Goal: Information Seeking & Learning: Learn about a topic

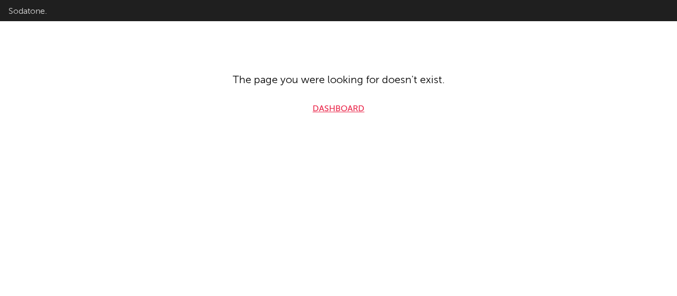
click at [315, 107] on link "Dashboard" at bounding box center [339, 109] width 52 height 13
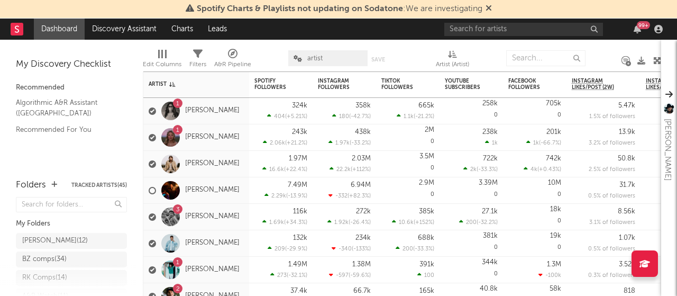
click at [472, 21] on div "99 +" at bounding box center [555, 29] width 222 height 21
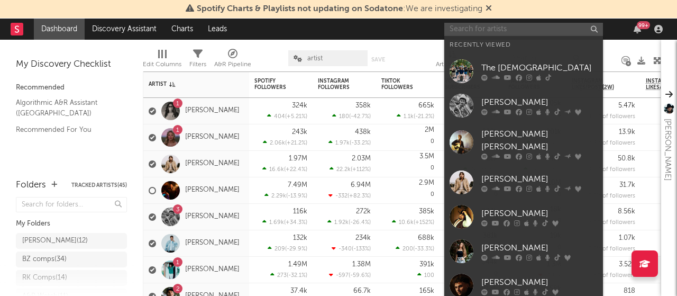
click at [455, 31] on input "text" at bounding box center [523, 29] width 159 height 13
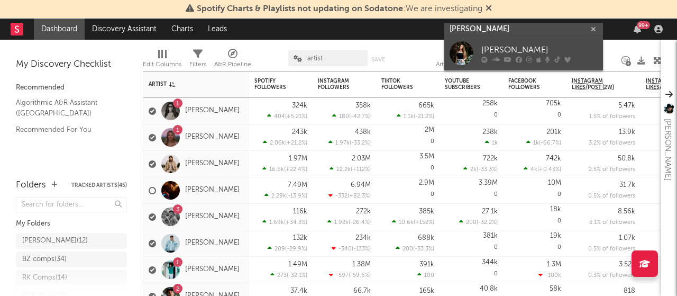
type input "[PERSON_NAME]"
click at [501, 45] on div "[PERSON_NAME]" at bounding box center [539, 50] width 116 height 13
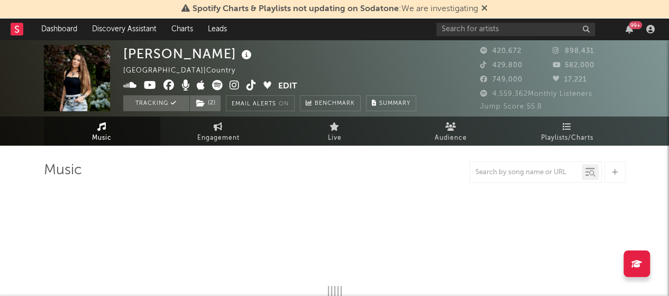
select select "6m"
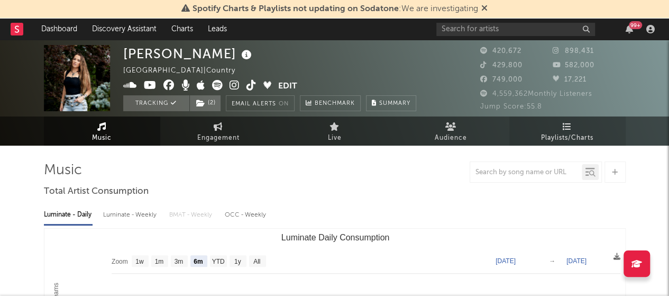
click at [584, 144] on link "Playlists/Charts" at bounding box center [567, 130] width 116 height 29
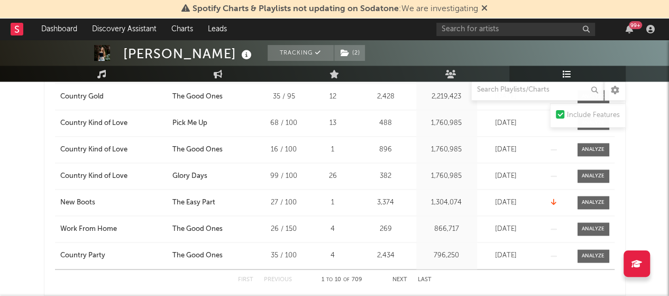
scroll to position [636, 0]
click at [580, 206] on span at bounding box center [593, 201] width 32 height 13
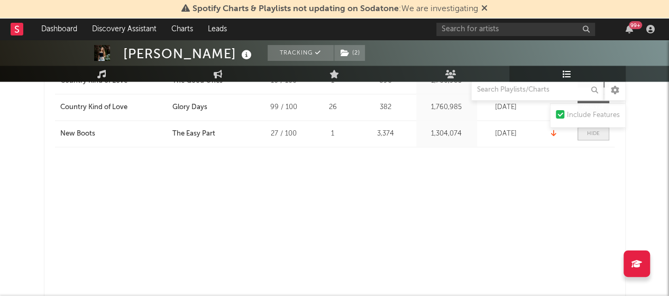
select select "1w"
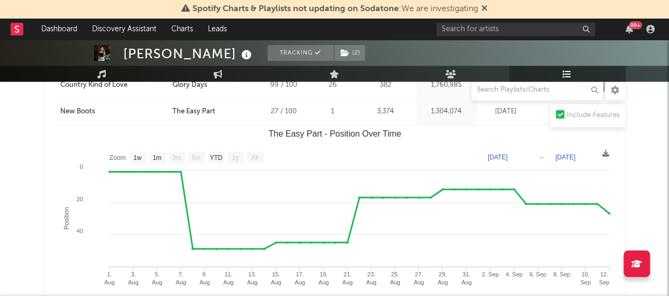
scroll to position [727, 0]
